Goal: Complete application form

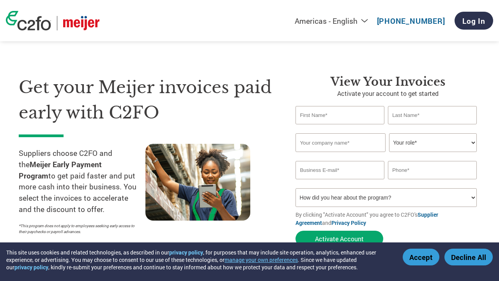
click at [322, 115] on input "text" at bounding box center [340, 115] width 89 height 18
type input "Lauren"
click at [411, 114] on input "text" at bounding box center [432, 115] width 89 height 18
type input "[PERSON_NAME]"
click at [349, 143] on input "text" at bounding box center [341, 142] width 90 height 19
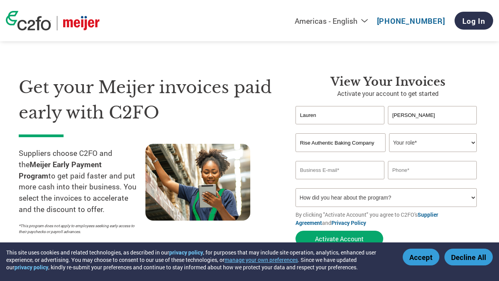
type input "Rise Authentic Baking Company"
click at [422, 141] on select "Your role* CFO Controller Credit Manager Finance Director Treasurer CEO Preside…" at bounding box center [432, 142] width 87 height 19
select select "OFFICE_MANAGER"
click at [321, 173] on input "email" at bounding box center [340, 170] width 89 height 18
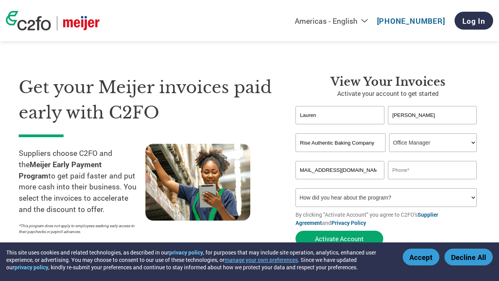
type input "[EMAIL_ADDRESS][DOMAIN_NAME]"
click at [402, 171] on input "text" at bounding box center [432, 170] width 89 height 18
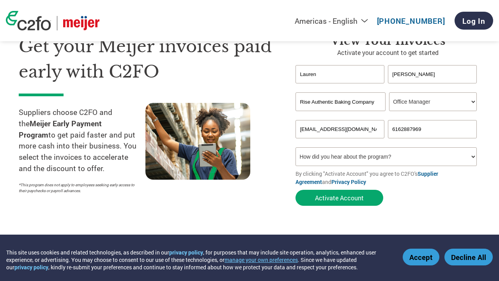
scroll to position [43, 0]
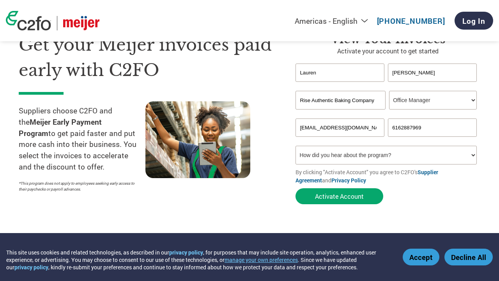
type input "6162887969"
click at [370, 160] on select "How did you hear about the program? Received a letter Email Social Media Online…" at bounding box center [386, 155] width 181 height 19
select select "Email"
click at [346, 196] on button "Activate Account" at bounding box center [340, 196] width 88 height 16
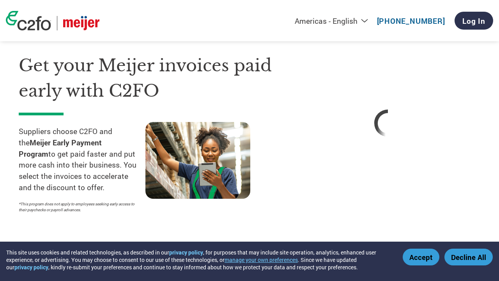
scroll to position [20, 0]
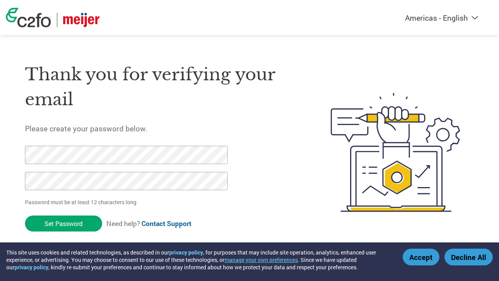
click at [59, 223] on input "Set Password" at bounding box center [63, 224] width 77 height 16
